Goal: Transaction & Acquisition: Purchase product/service

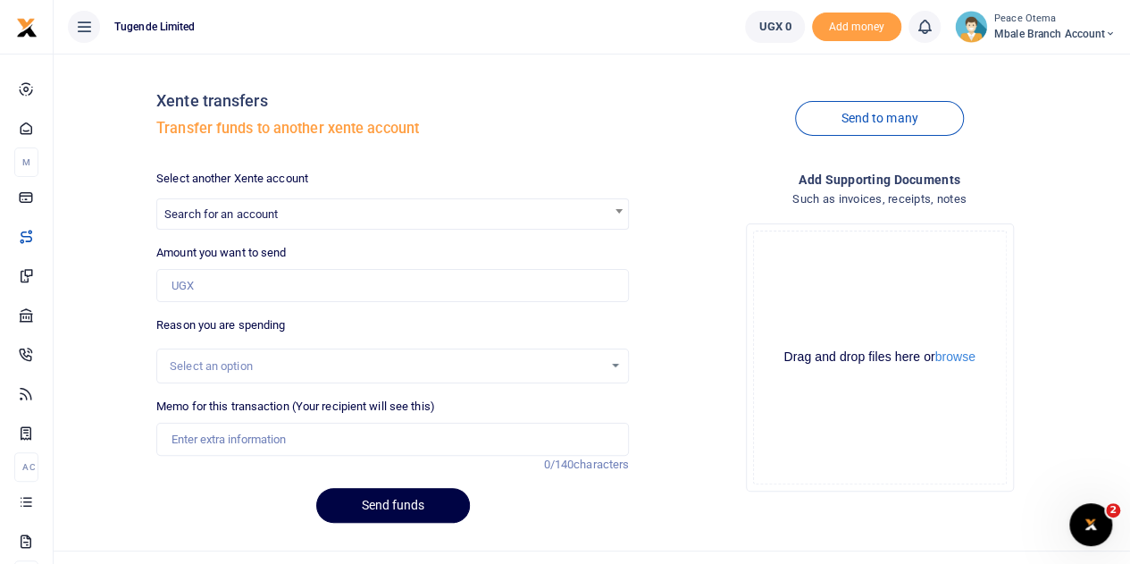
click at [1108, 35] on icon at bounding box center [1110, 34] width 11 height 13
click at [1054, 64] on link "Switch accounts" at bounding box center [1046, 65] width 141 height 25
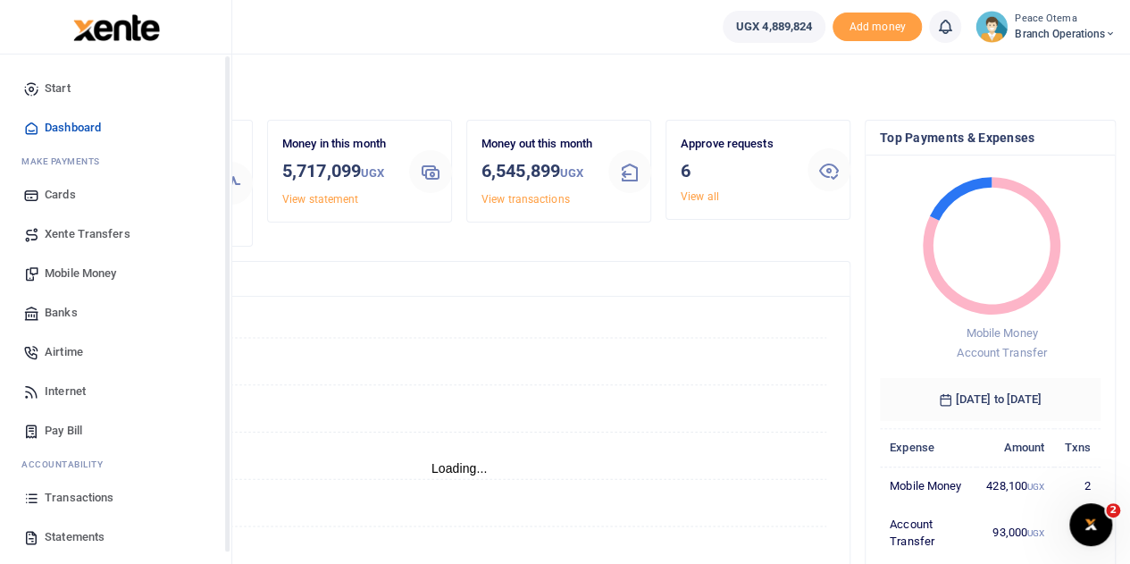
scroll to position [14, 14]
click at [79, 491] on span "Transactions" at bounding box center [79, 498] width 69 height 18
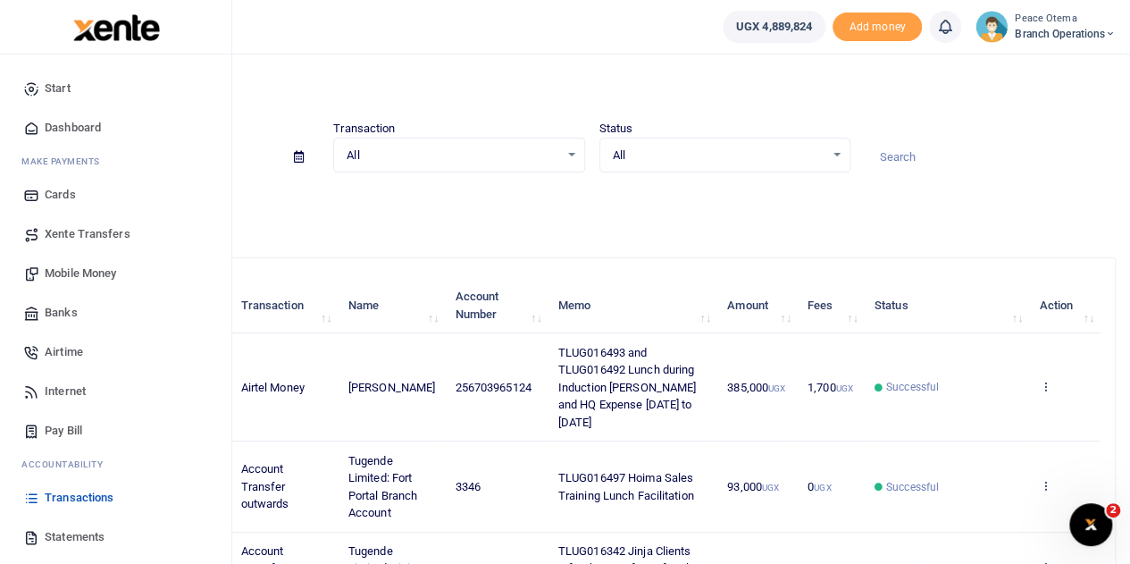
click at [77, 228] on span "Xente Transfers" at bounding box center [88, 234] width 86 height 18
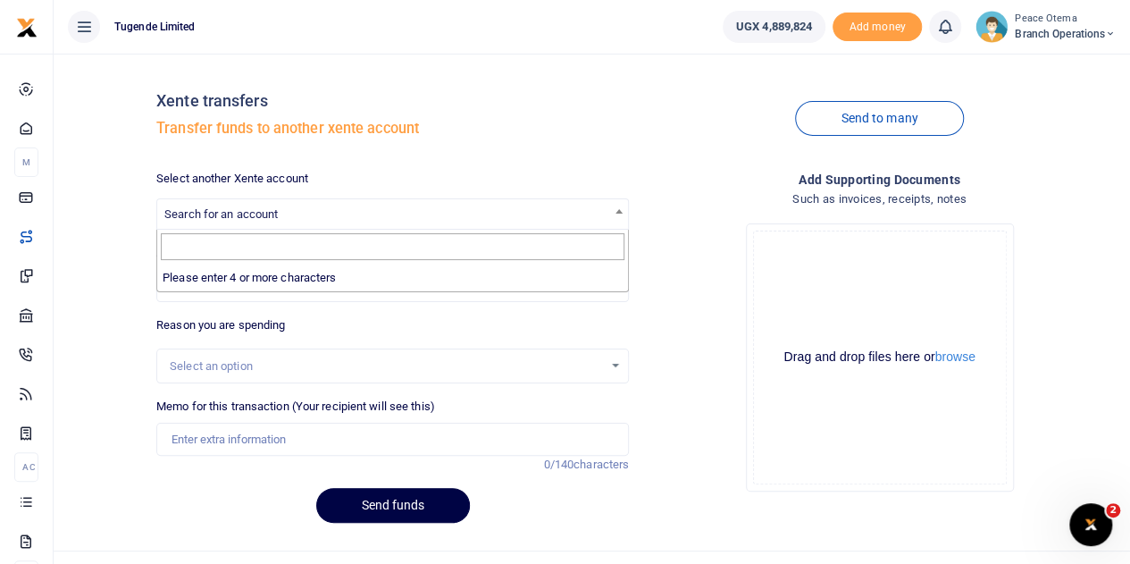
click at [220, 212] on span "Search for an account" at bounding box center [220, 213] width 113 height 13
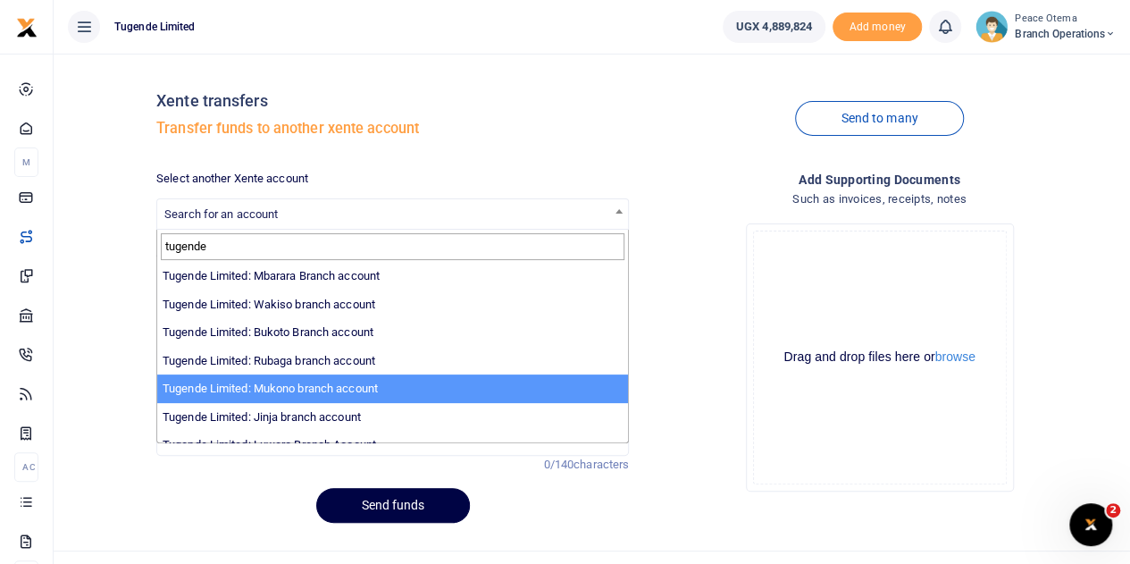
scroll to position [87, 0]
type input "tugende"
select select "3261"
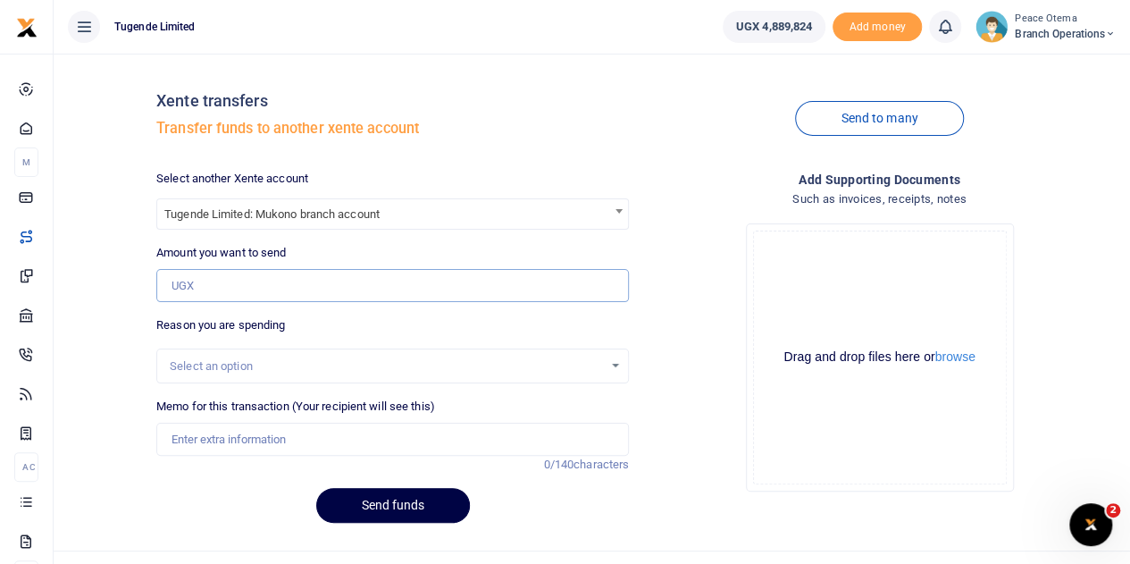
click at [231, 287] on input "Amount you want to send" at bounding box center [392, 286] width 473 height 34
click at [199, 290] on input "Amount you want to send" at bounding box center [392, 286] width 473 height 34
paste input "115,000.00"
type input "115,000"
click at [218, 438] on input "Memo for this transaction (Your recipient will see this)" at bounding box center [392, 440] width 473 height 34
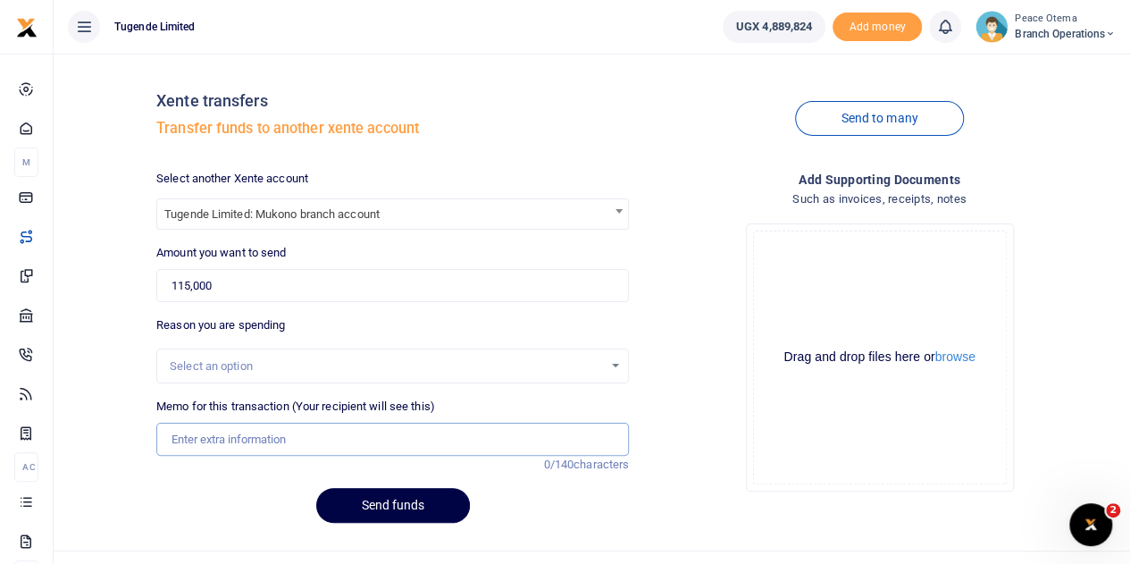
click at [188, 439] on input "Memo for this transaction (Your recipient will see this)" at bounding box center [392, 440] width 473 height 34
paste input "TLUG-016338"
click at [248, 441] on input "TLUG016338" at bounding box center [392, 440] width 473 height 34
click at [247, 440] on input "TLUG016338" at bounding box center [392, 440] width 473 height 34
paste input "Mukono Branch Roke Extra@20mps Internet"
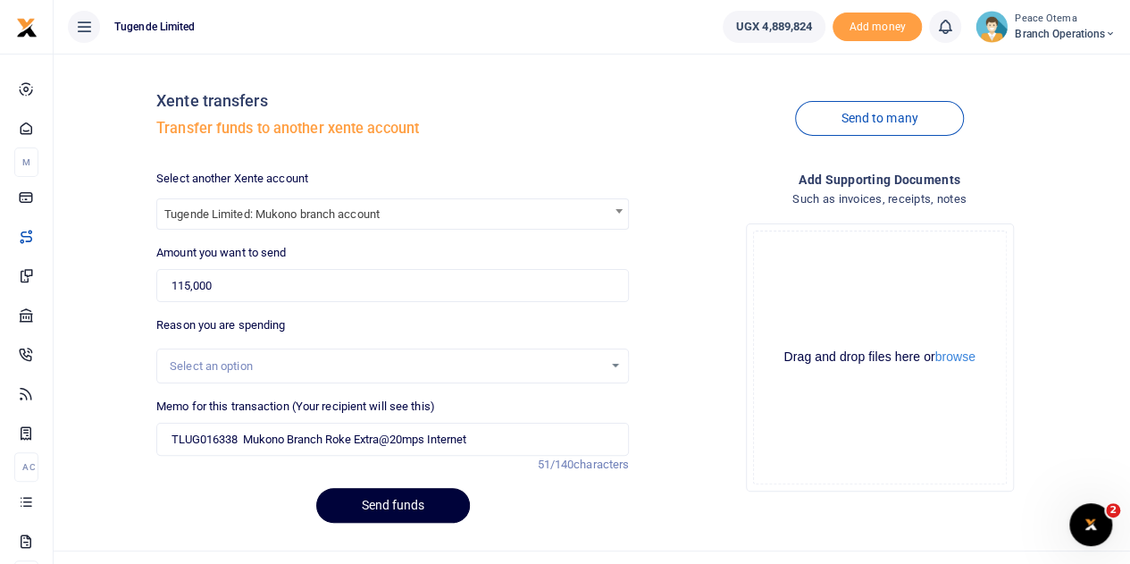
click at [373, 514] on button "Send funds" at bounding box center [393, 505] width 154 height 35
drag, startPoint x: 293, startPoint y: 435, endPoint x: 429, endPoint y: 437, distance: 135.8
click at [429, 437] on input "TLUG016338 Mukono Branch Roke Extra@20mps Internet" at bounding box center [392, 440] width 473 height 34
type input "TLUG016338 Mukono branch Internet"
click at [377, 510] on button "Send funds" at bounding box center [393, 505] width 154 height 35
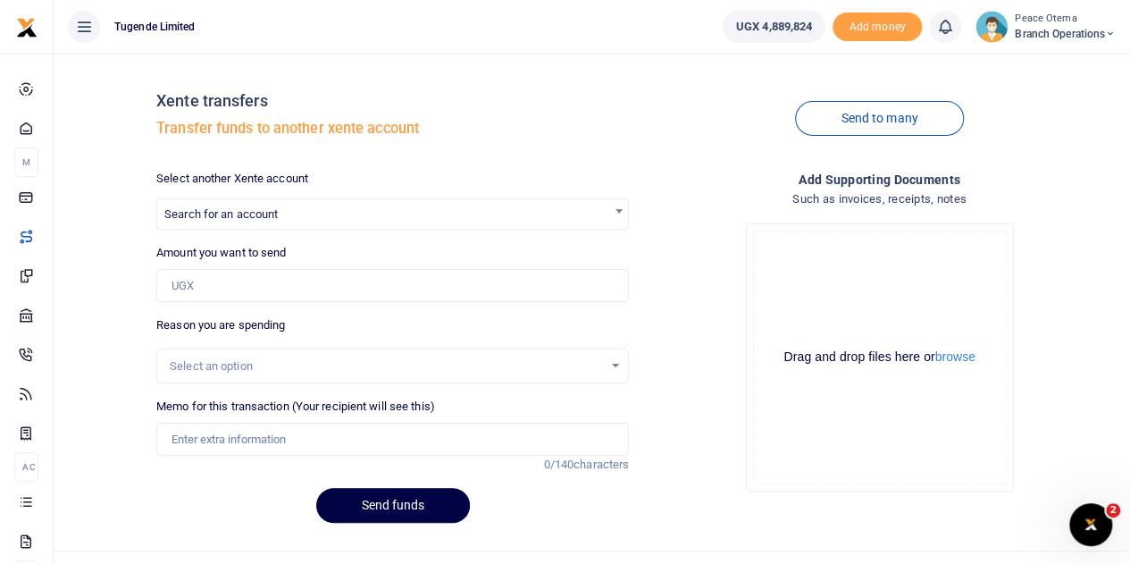
click at [266, 42] on ul "Tugende Limited" at bounding box center [381, 27] width 655 height 54
